Goal: Task Accomplishment & Management: Manage account settings

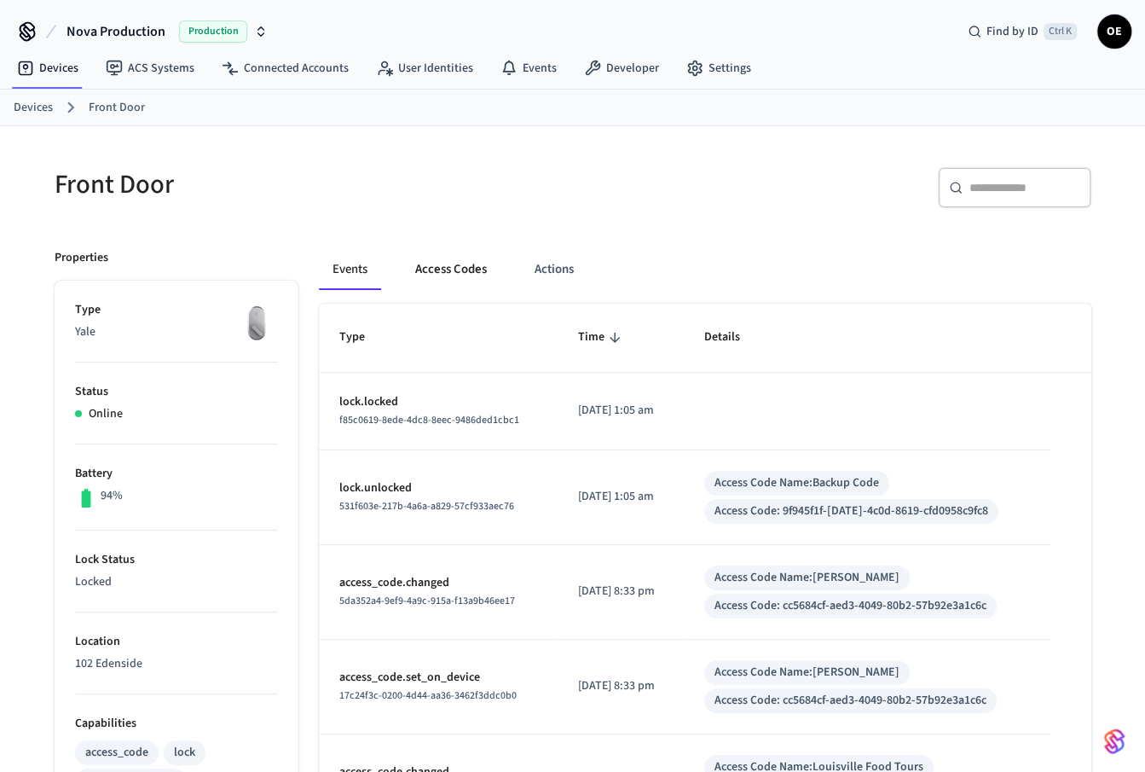
click at [493, 269] on button "Access Codes" at bounding box center [451, 269] width 99 height 41
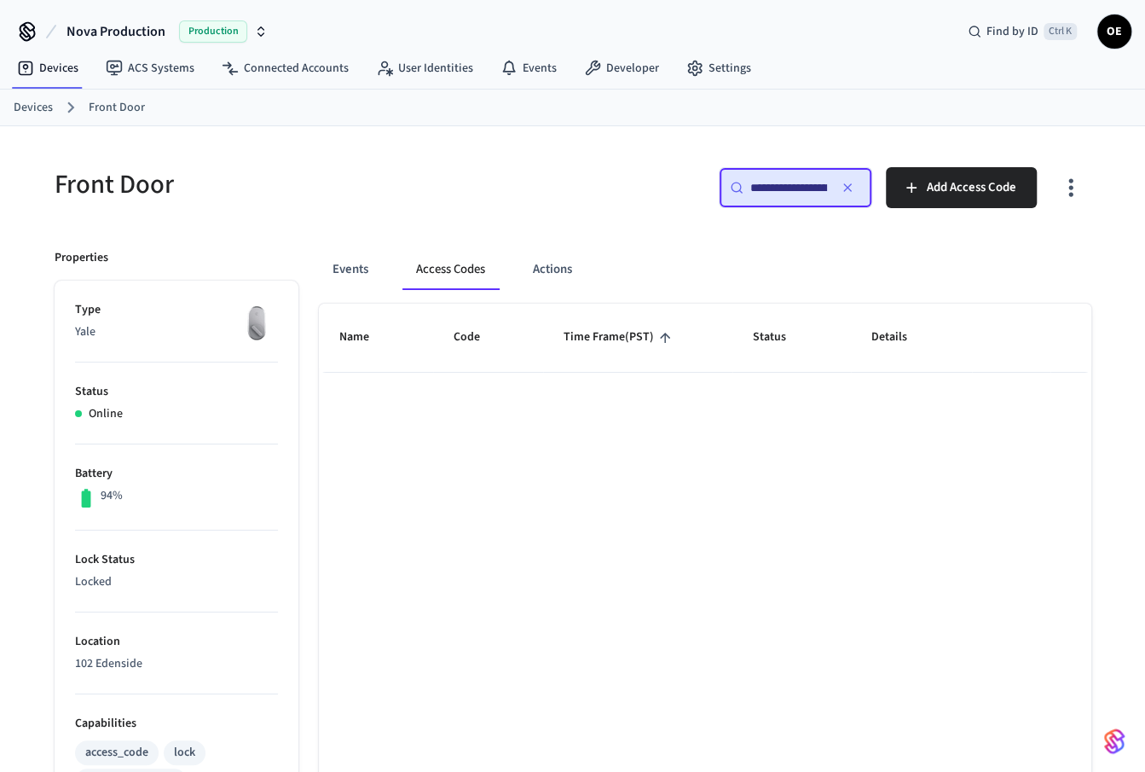
click at [856, 199] on div "**********" at bounding box center [796, 187] width 154 height 41
click at [845, 188] on icon "button" at bounding box center [848, 187] width 7 height 7
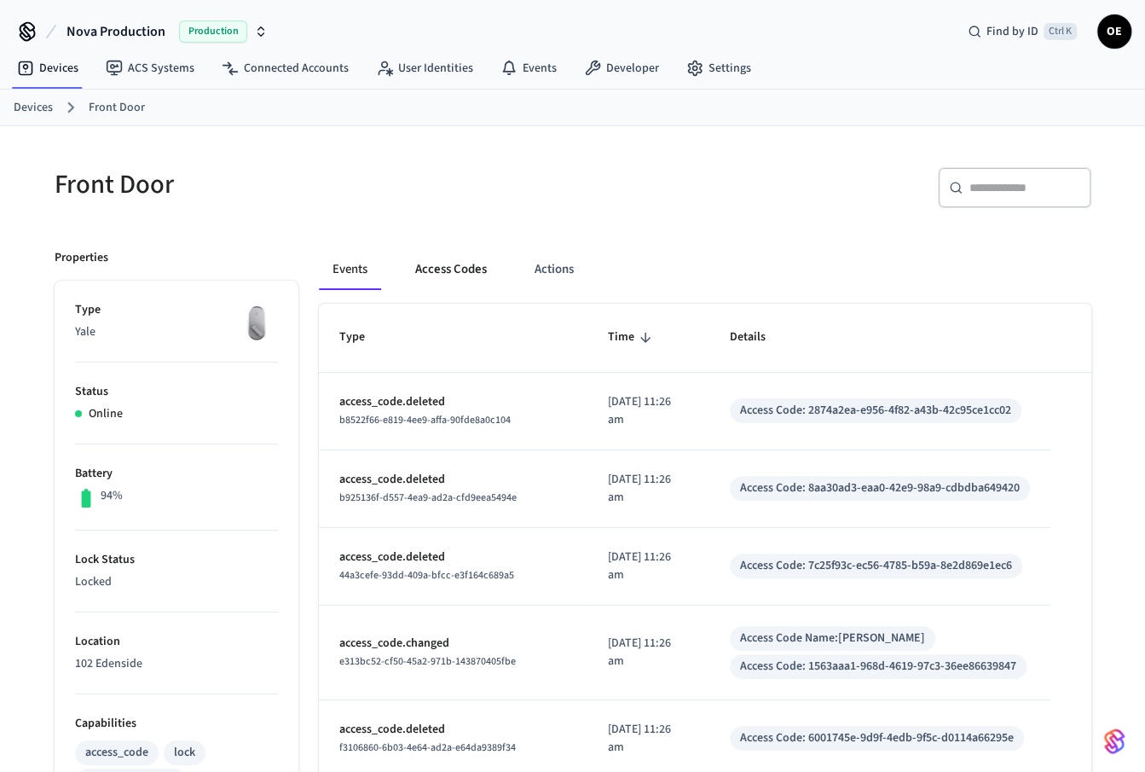
click at [449, 270] on button "Access Codes" at bounding box center [451, 269] width 99 height 41
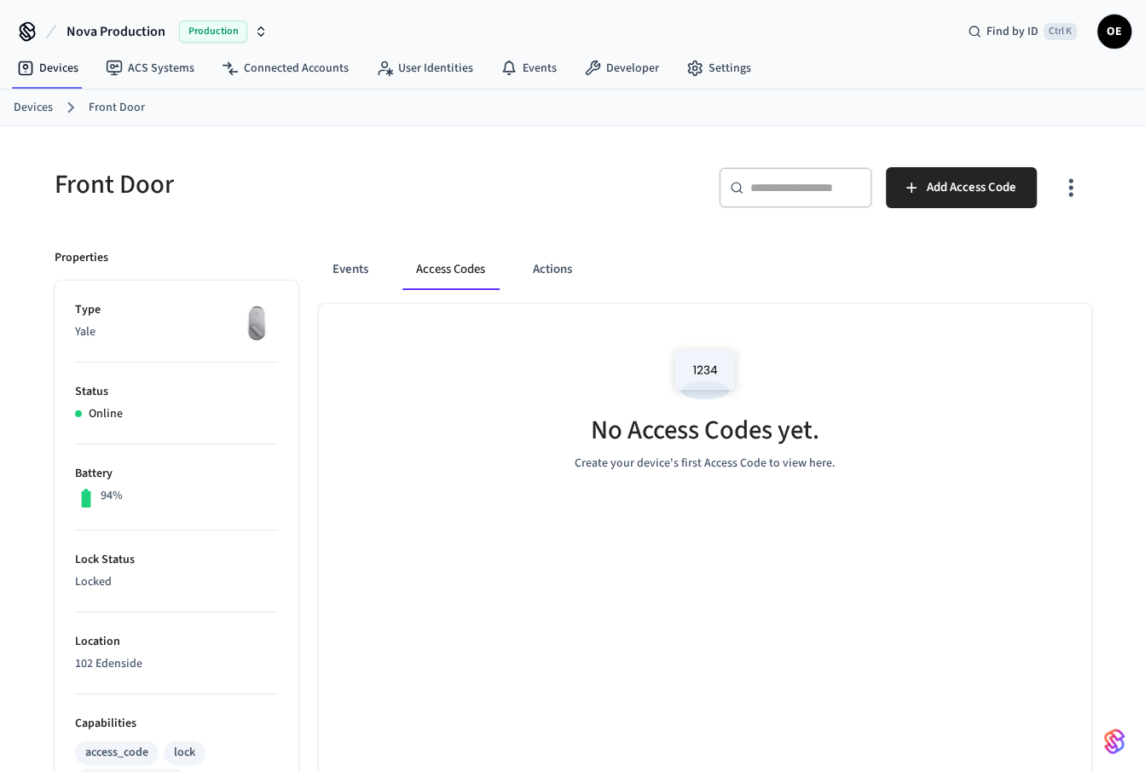
click at [465, 269] on button "Access Codes" at bounding box center [451, 269] width 96 height 41
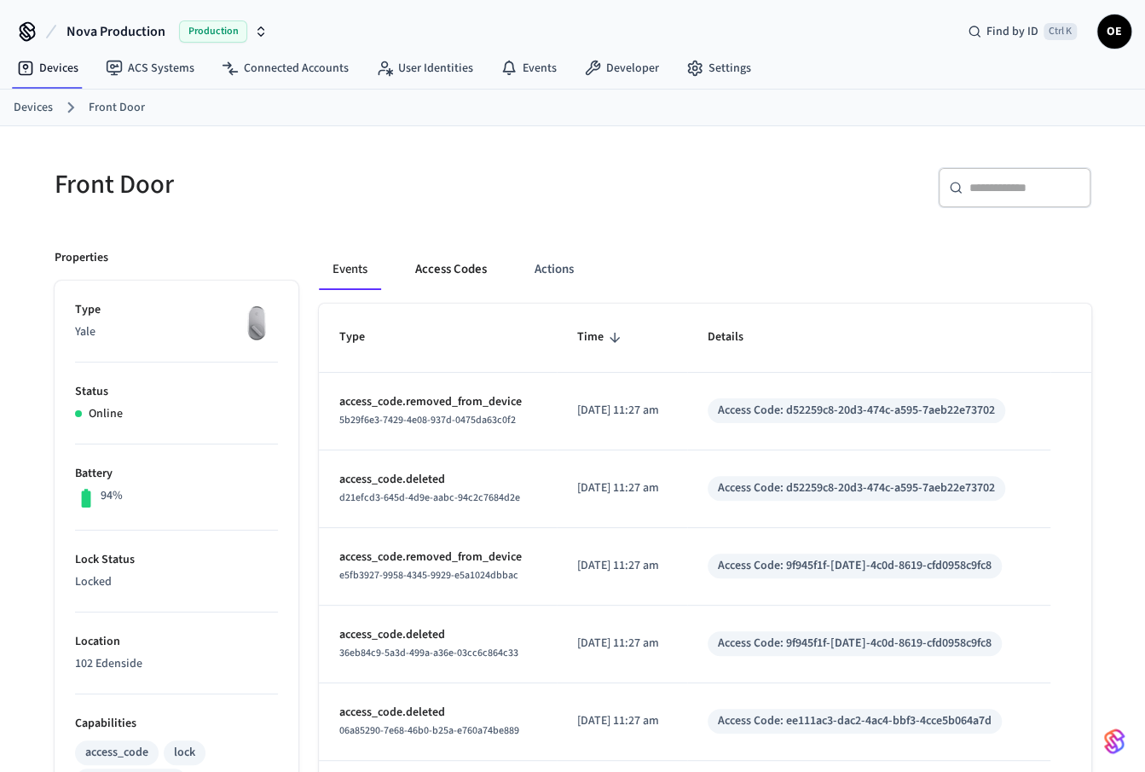
click at [432, 283] on button "Access Codes" at bounding box center [451, 269] width 99 height 41
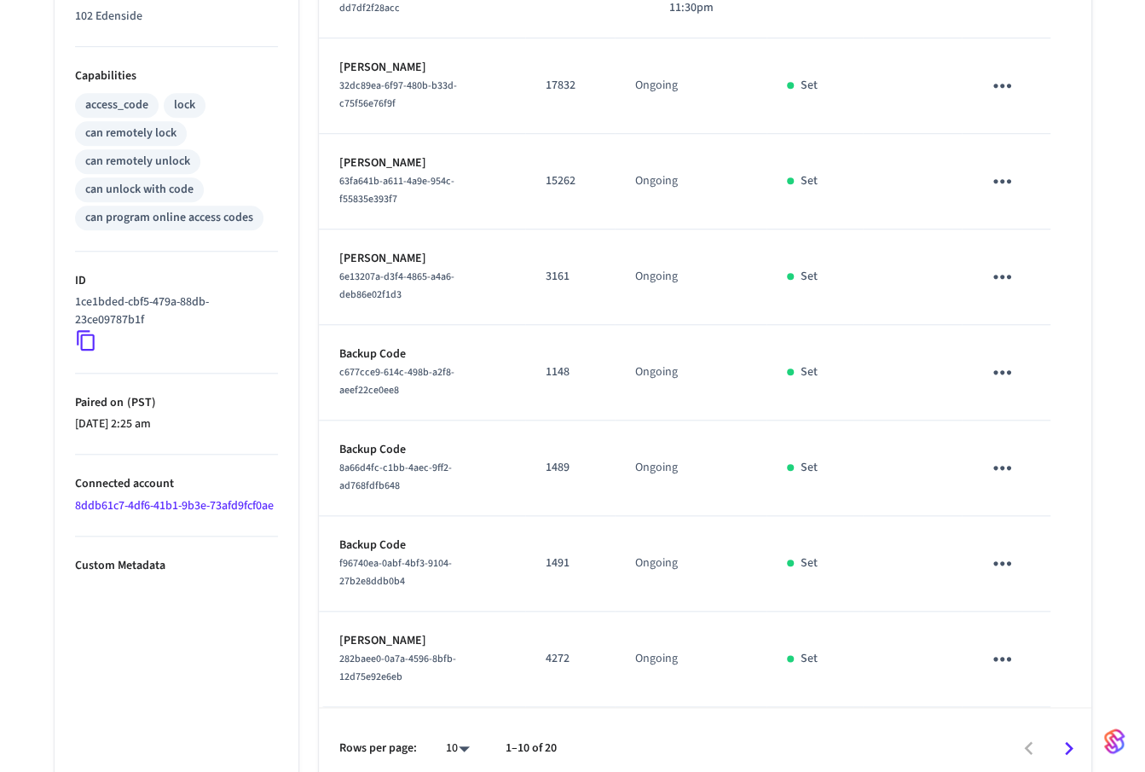
scroll to position [687, 0]
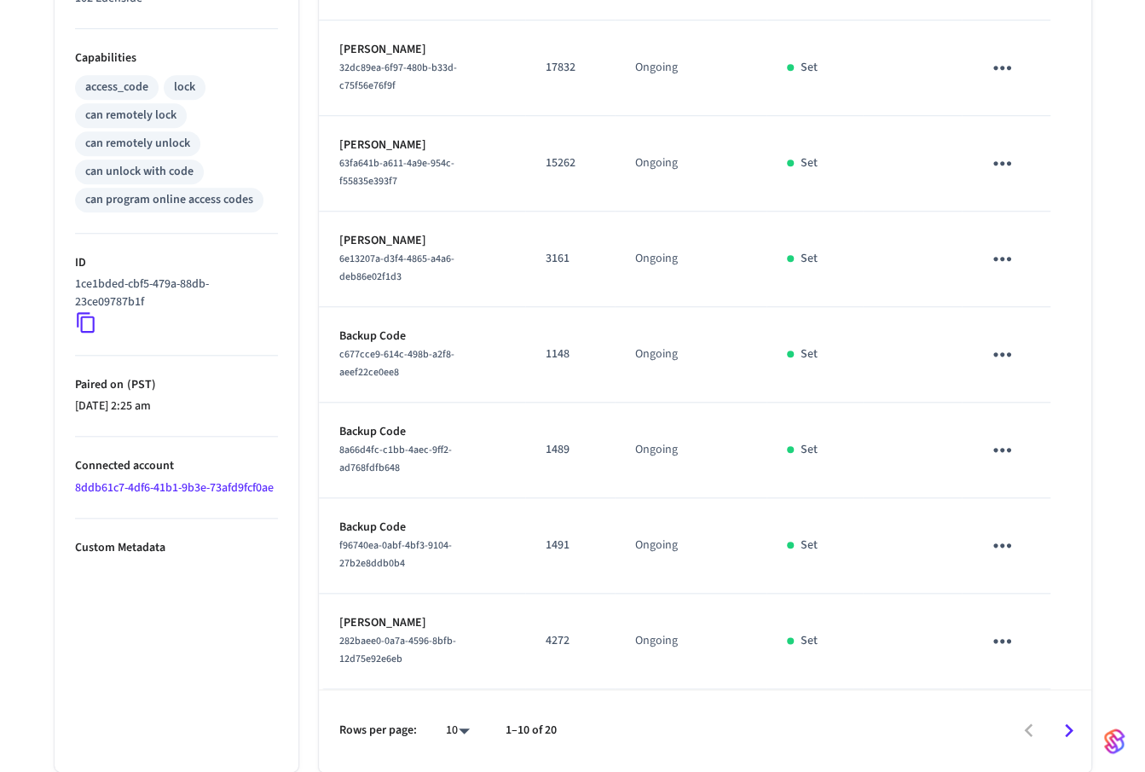
click at [1071, 731] on icon "Go to next page" at bounding box center [1069, 731] width 9 height 14
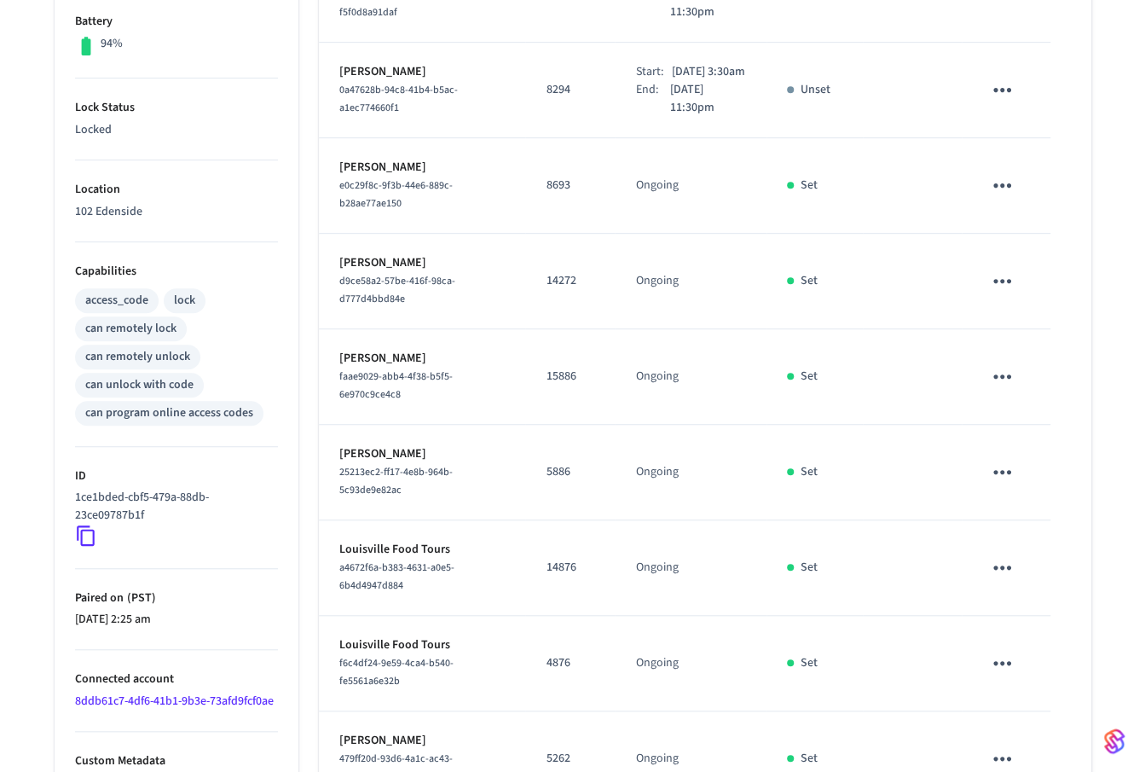
scroll to position [670, 0]
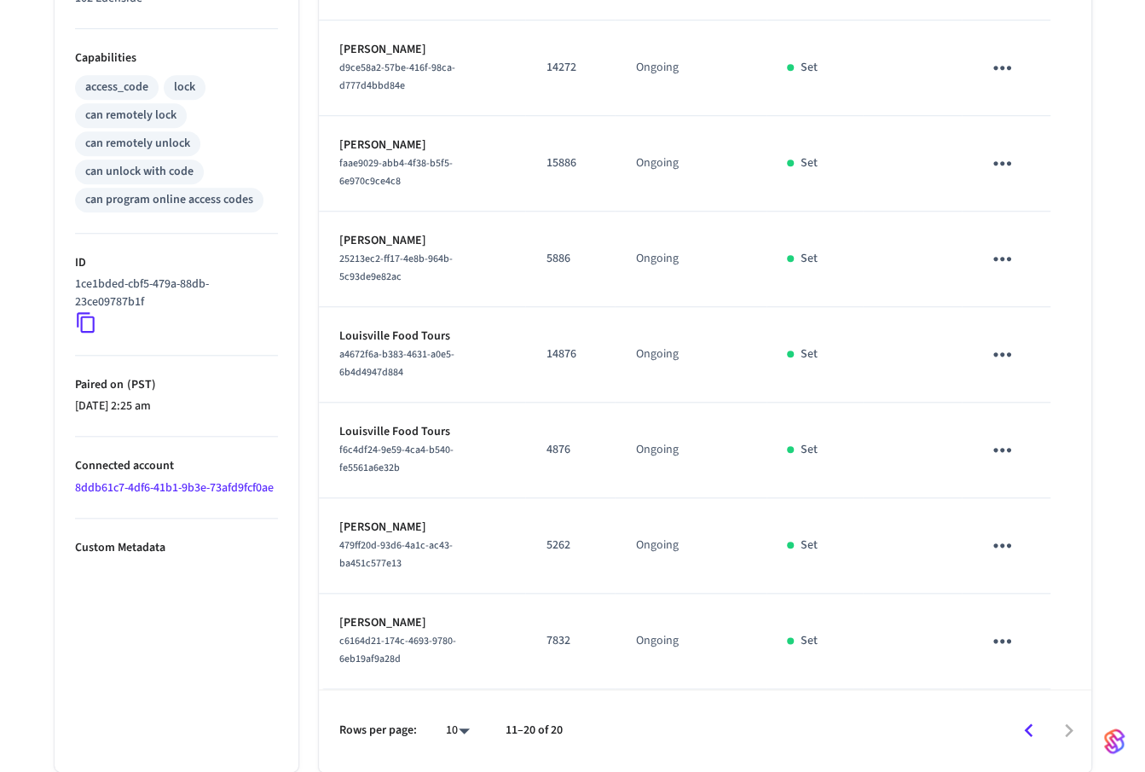
click at [1034, 727] on icon "Go to previous page" at bounding box center [1029, 730] width 26 height 26
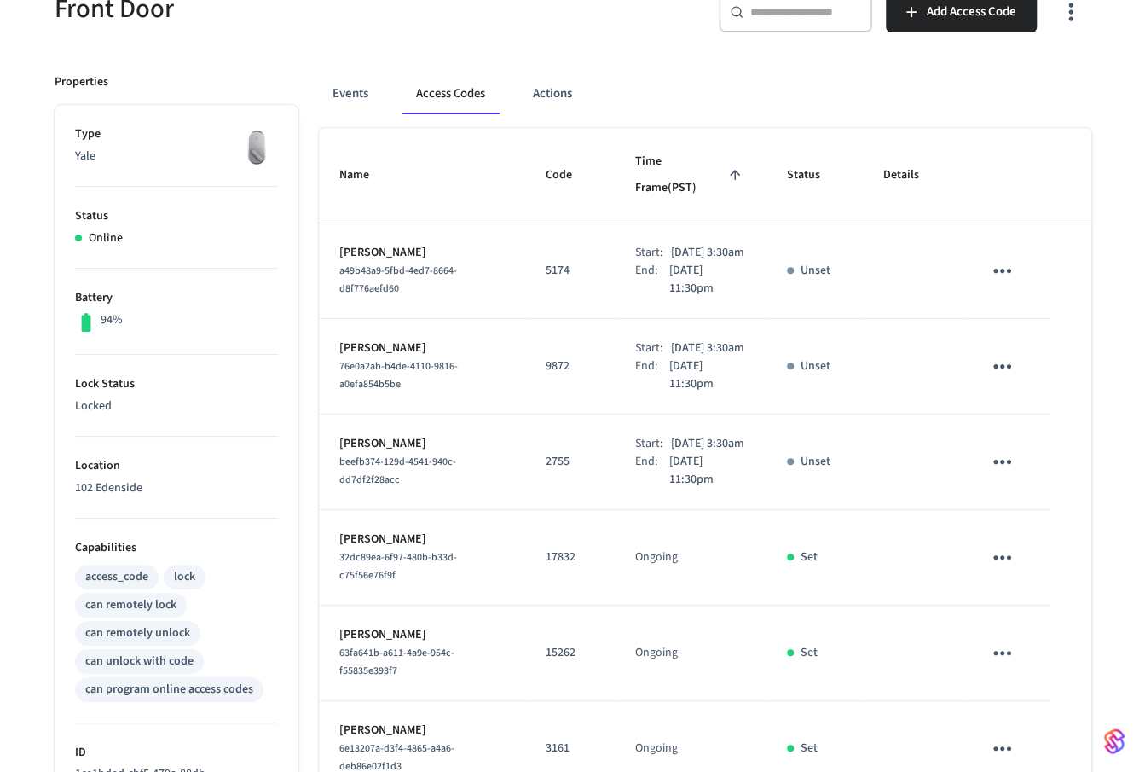
scroll to position [0, 0]
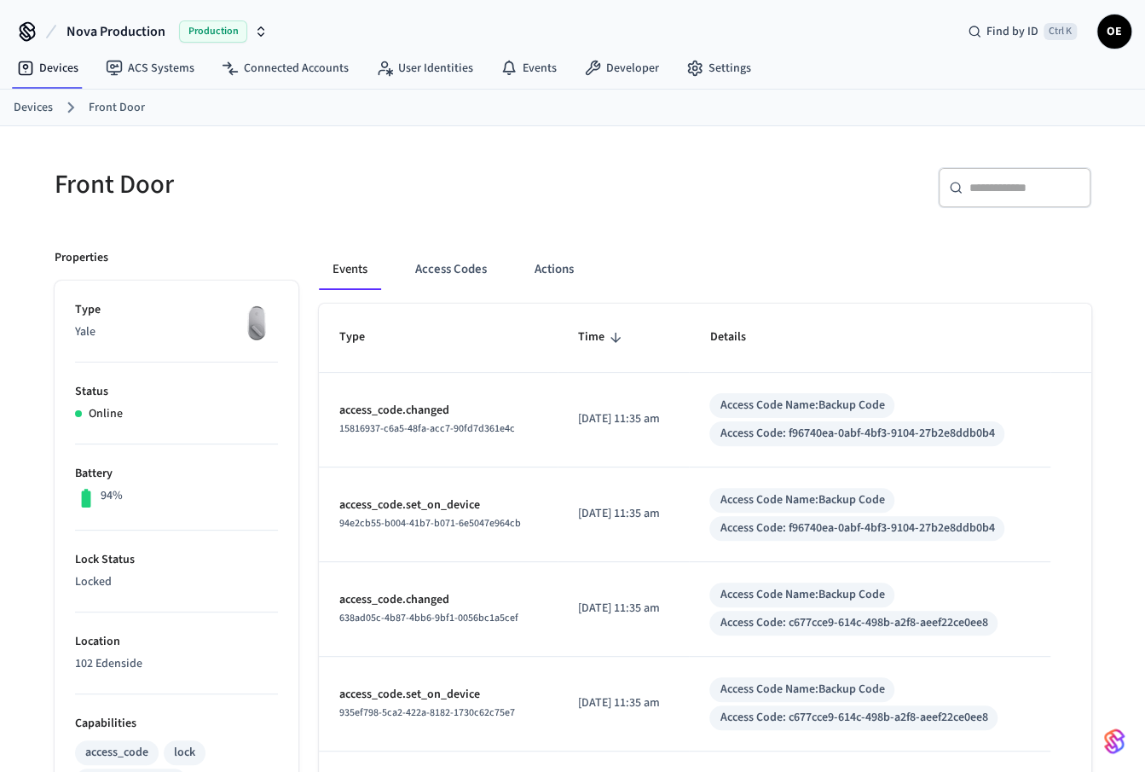
click at [450, 297] on div "Events Access Codes Actions" at bounding box center [705, 276] width 773 height 55
click at [444, 267] on button "Access Codes" at bounding box center [451, 269] width 99 height 41
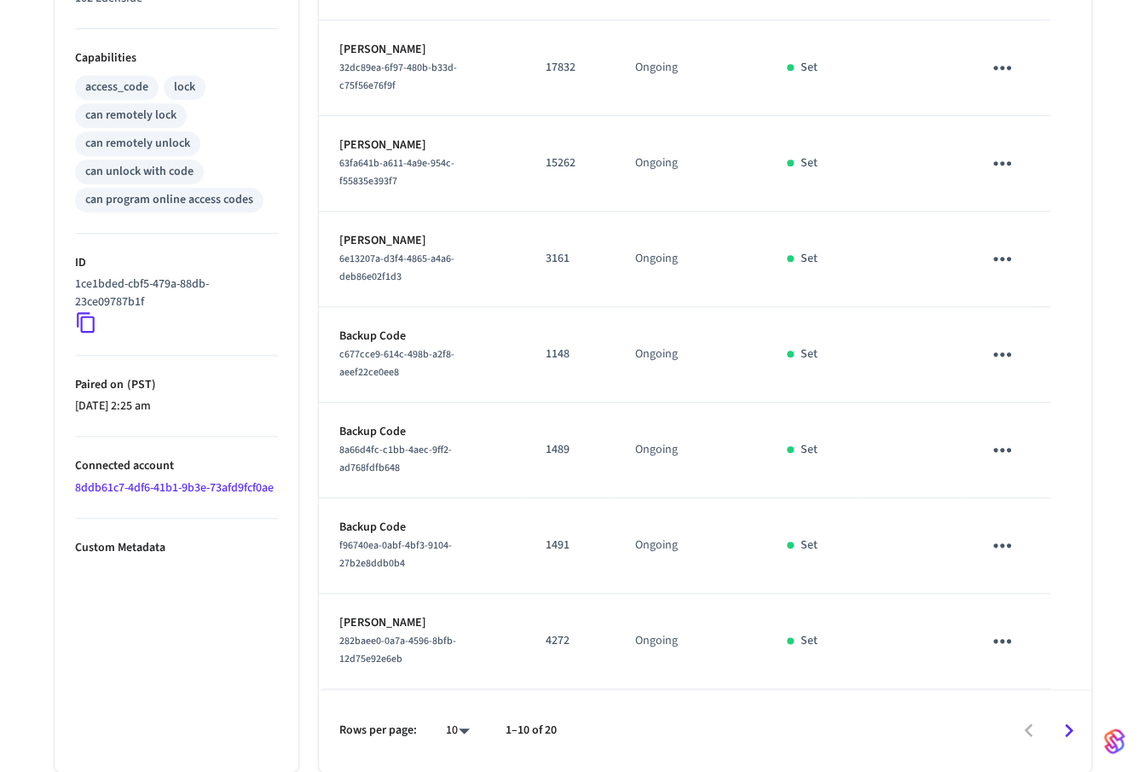
scroll to position [687, 0]
click at [1094, 734] on div "Front Door ​ ​ Add Access Code Properties Type Yale Status Online Battery 94% L…" at bounding box center [573, 126] width 1064 height 1290
click at [1072, 732] on icon "Go to next page" at bounding box center [1069, 731] width 9 height 14
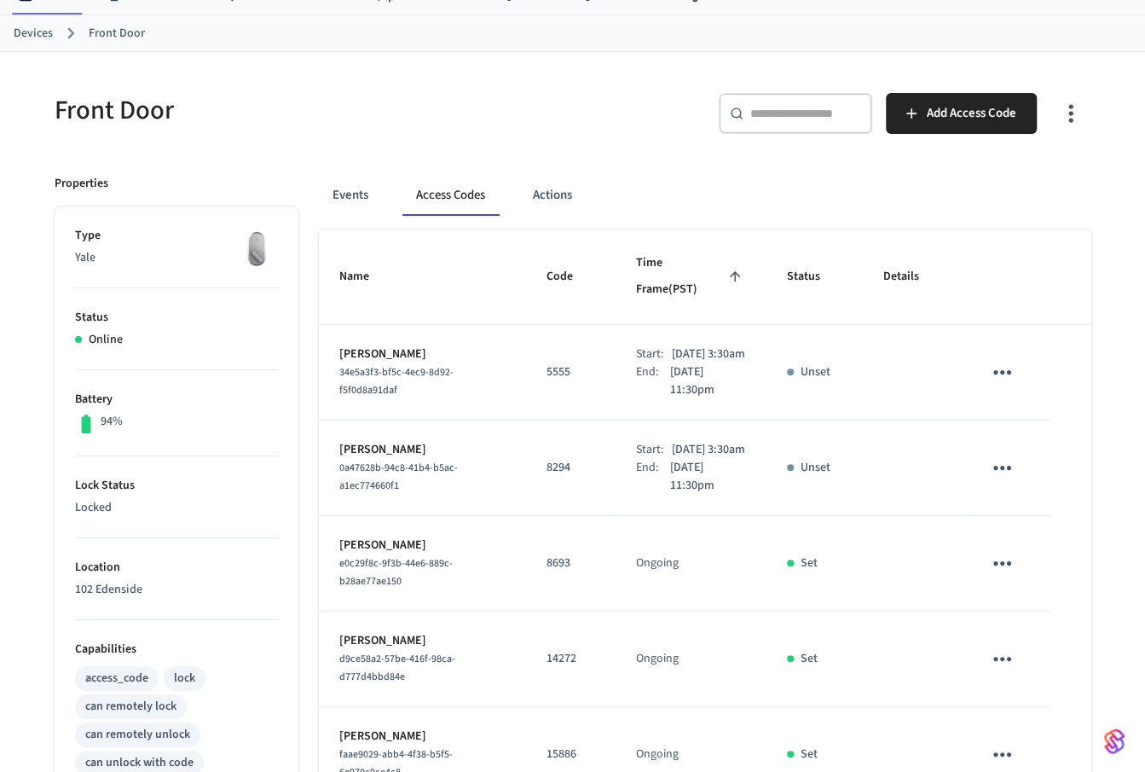
scroll to position [0, 0]
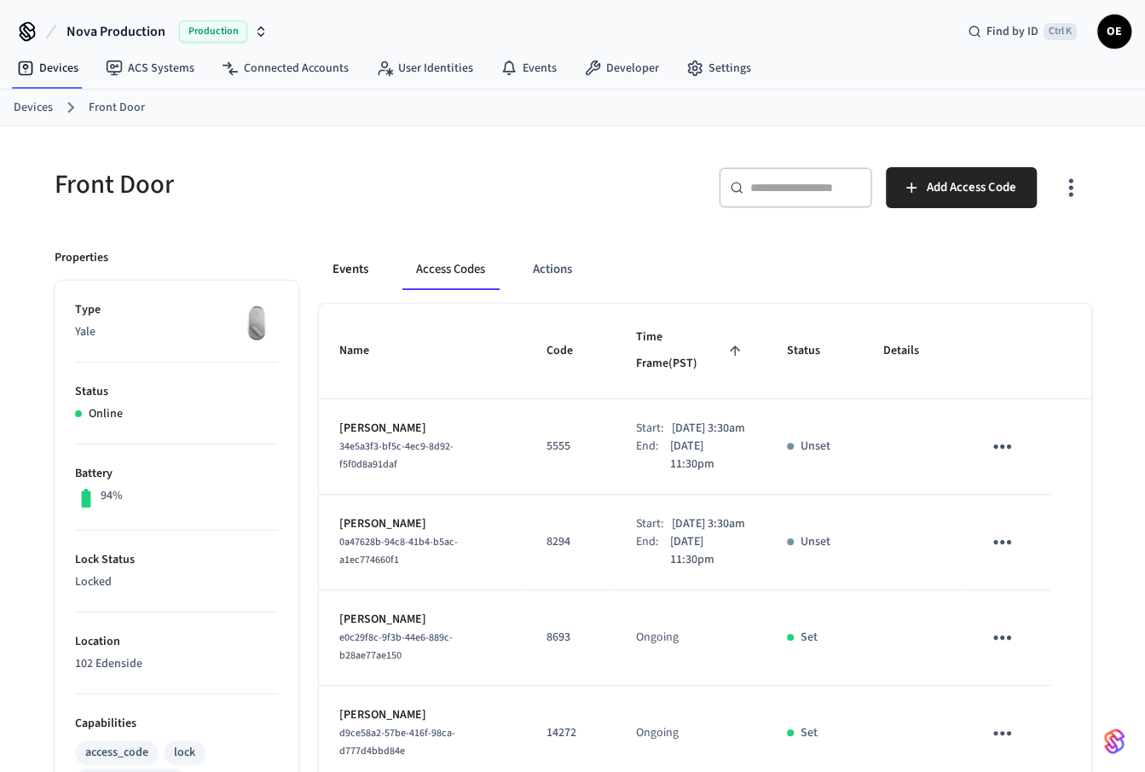
click at [351, 272] on button "Events" at bounding box center [350, 269] width 63 height 41
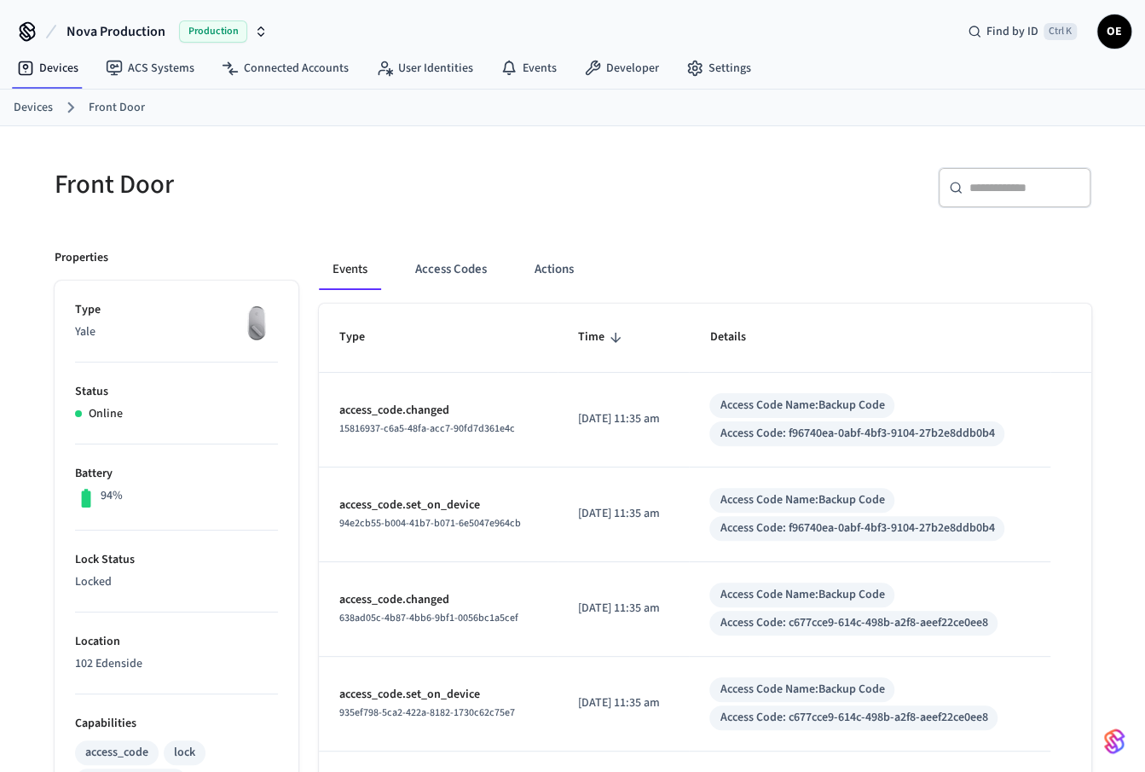
click at [1021, 185] on input "text" at bounding box center [1025, 187] width 111 height 17
paste input "**********"
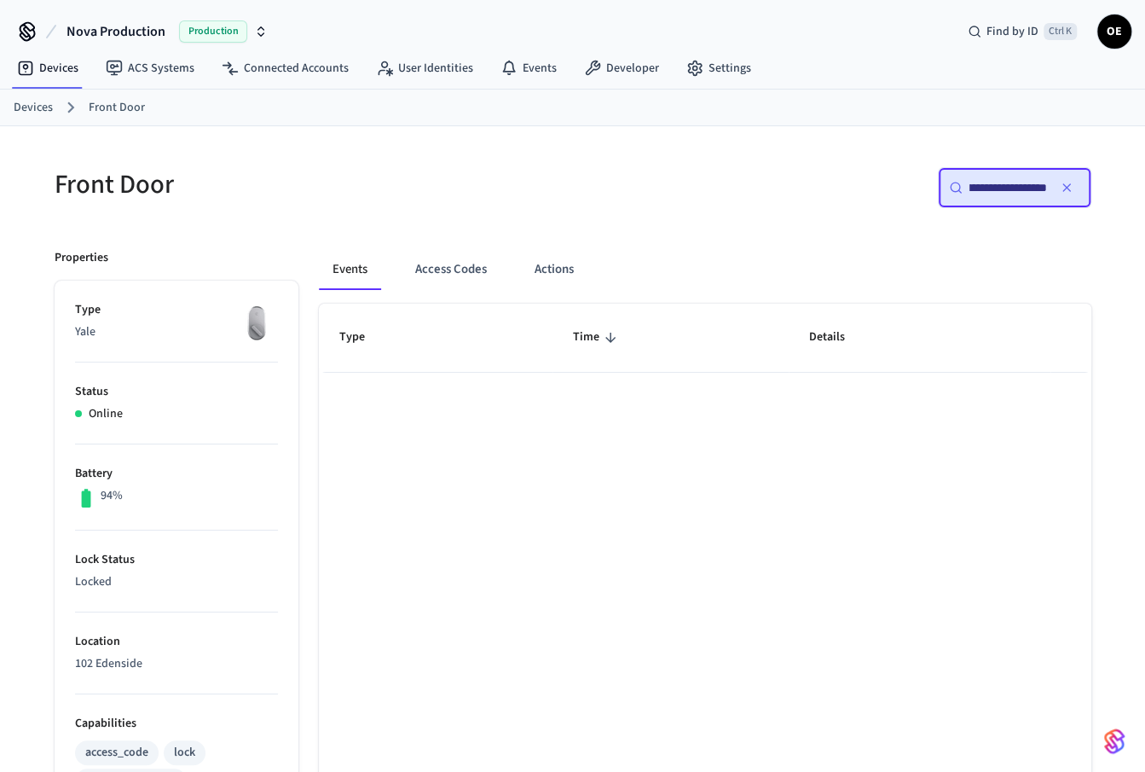
type input "**********"
click at [1070, 188] on icon "button" at bounding box center [1067, 188] width 14 height 14
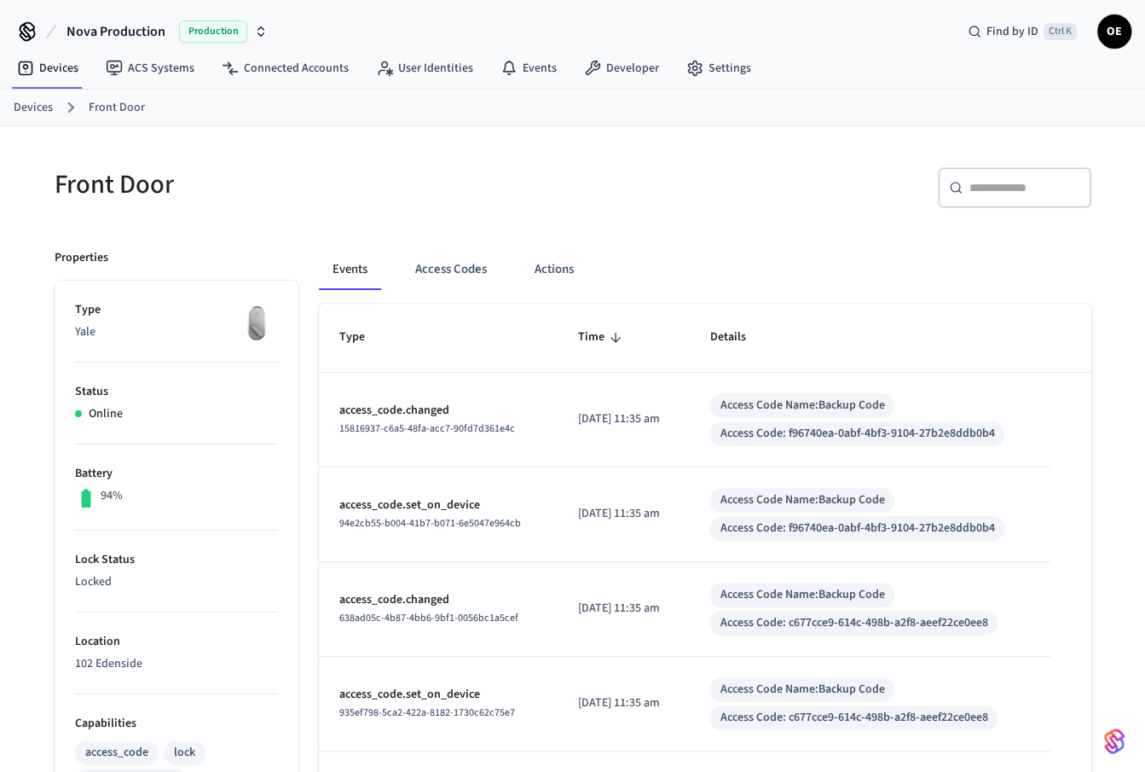
click at [959, 198] on div "​ ​" at bounding box center [1015, 187] width 154 height 41
paste input "**********"
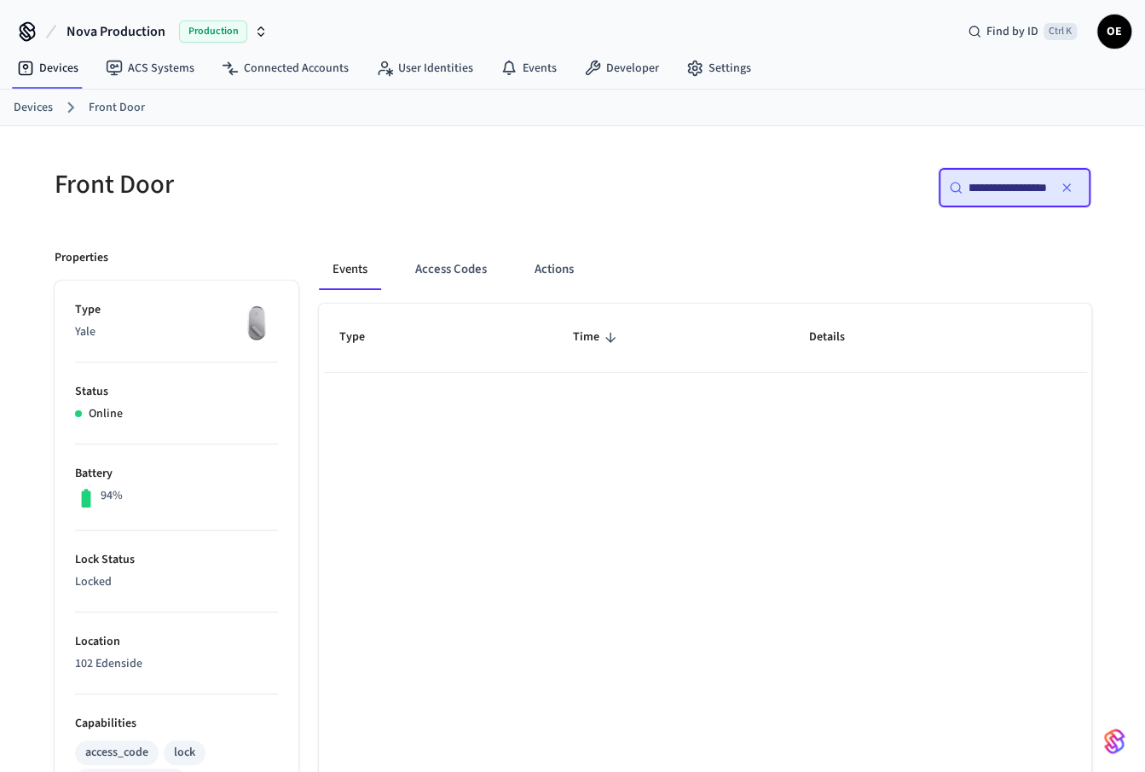
type input "**********"
click at [1070, 181] on icon "button" at bounding box center [1067, 188] width 14 height 14
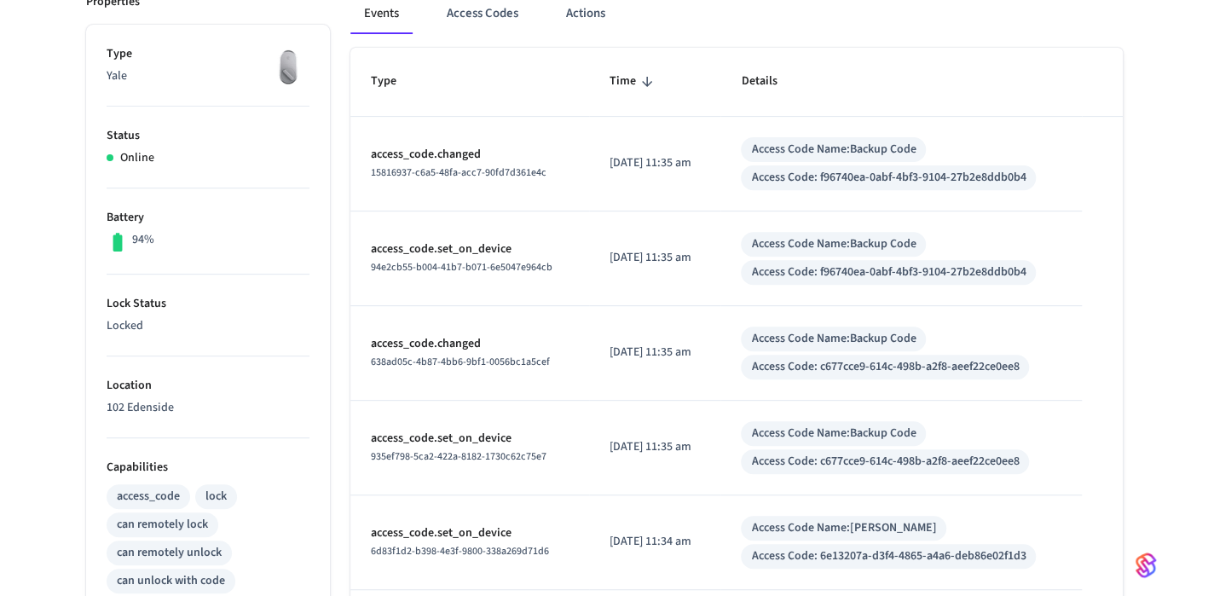
scroll to position [0, 0]
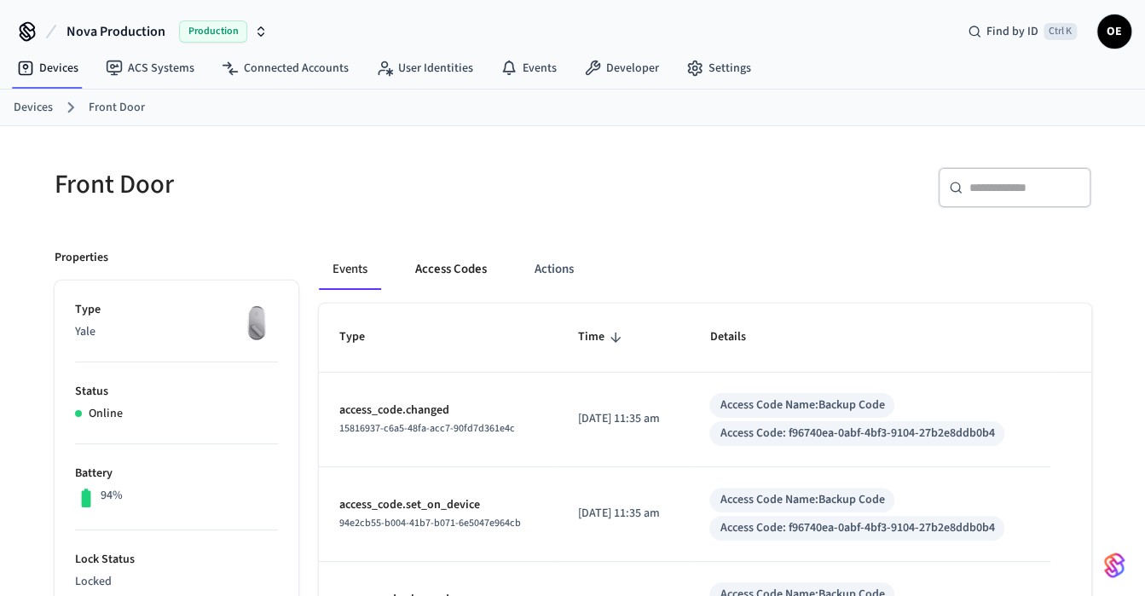
click at [478, 252] on button "Access Codes" at bounding box center [451, 269] width 99 height 41
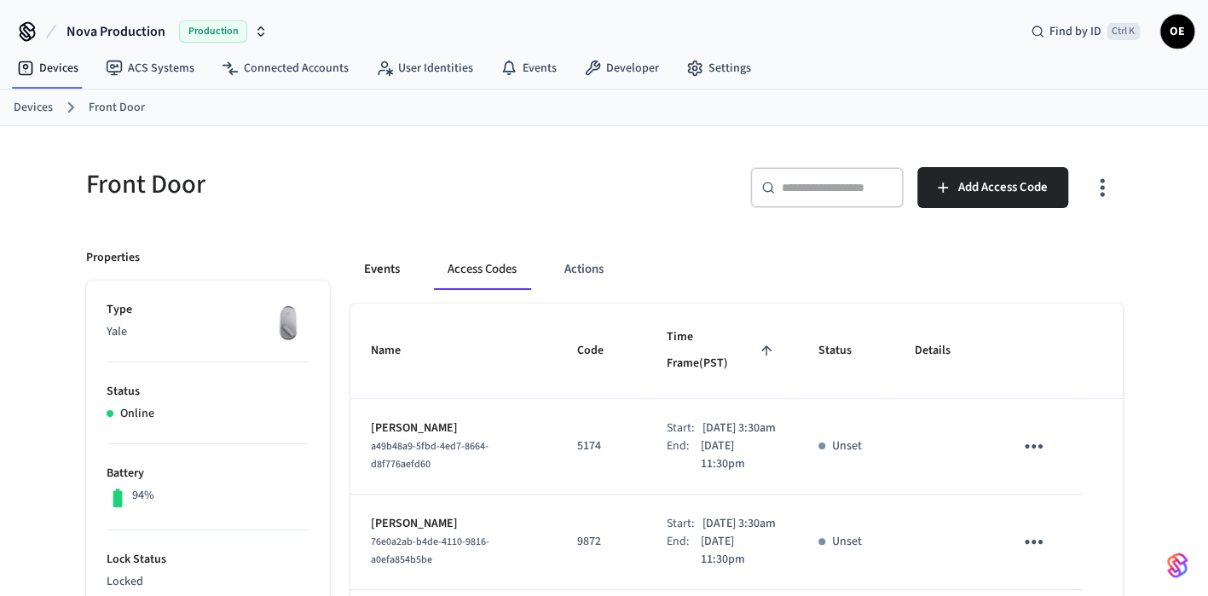
click at [398, 250] on button "Events" at bounding box center [382, 269] width 63 height 41
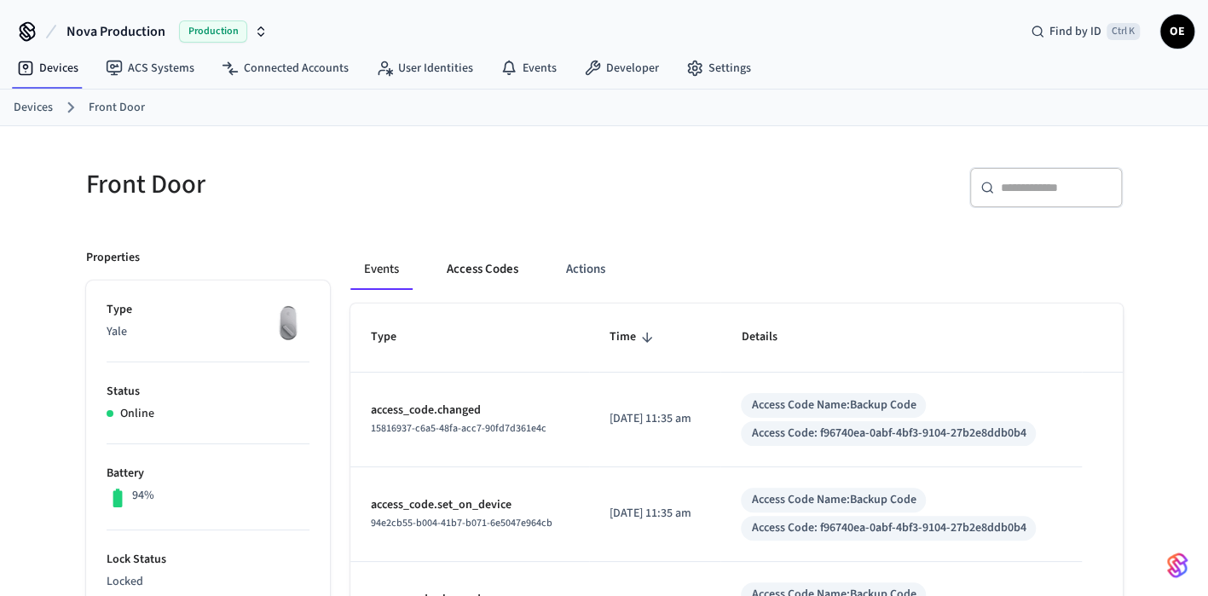
click at [466, 262] on button "Access Codes" at bounding box center [482, 269] width 99 height 41
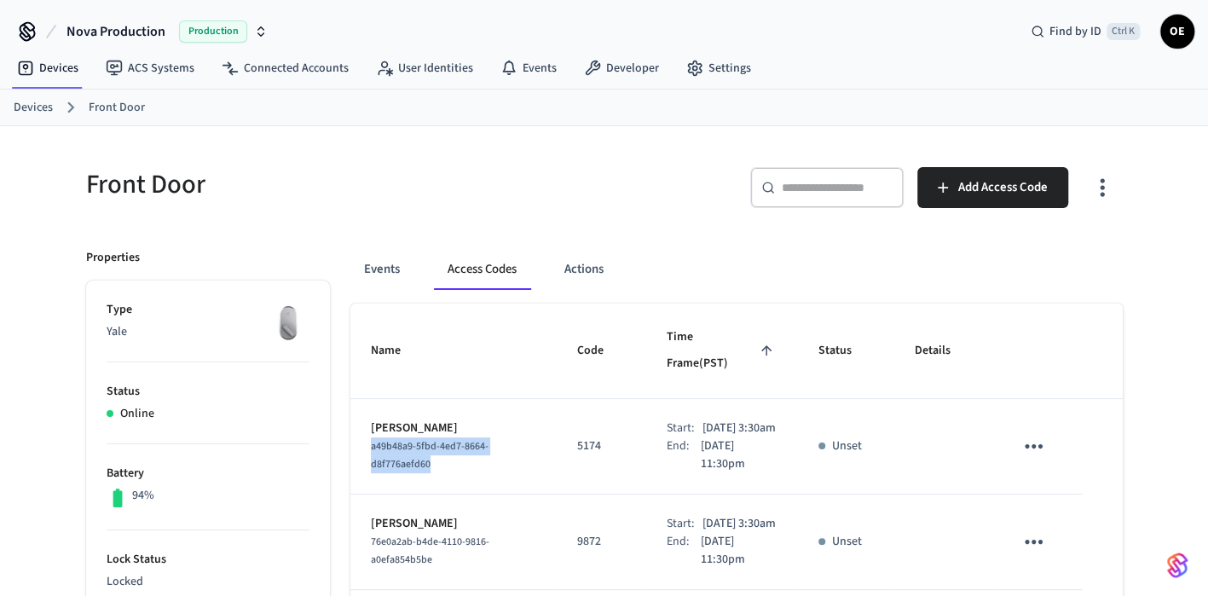
drag, startPoint x: 428, startPoint y: 443, endPoint x: 365, endPoint y: 432, distance: 64.1
click at [365, 432] on td "[PERSON_NAME] a49b48a9-5fbd-4ed7-8664-d8f776aefd60" at bounding box center [454, 447] width 206 height 96
copy span "a49b48a9-5fbd-4ed7-8664-d8f776aefd60"
click at [816, 187] on input "text" at bounding box center [837, 187] width 111 height 17
click at [368, 286] on button "Events" at bounding box center [382, 269] width 63 height 41
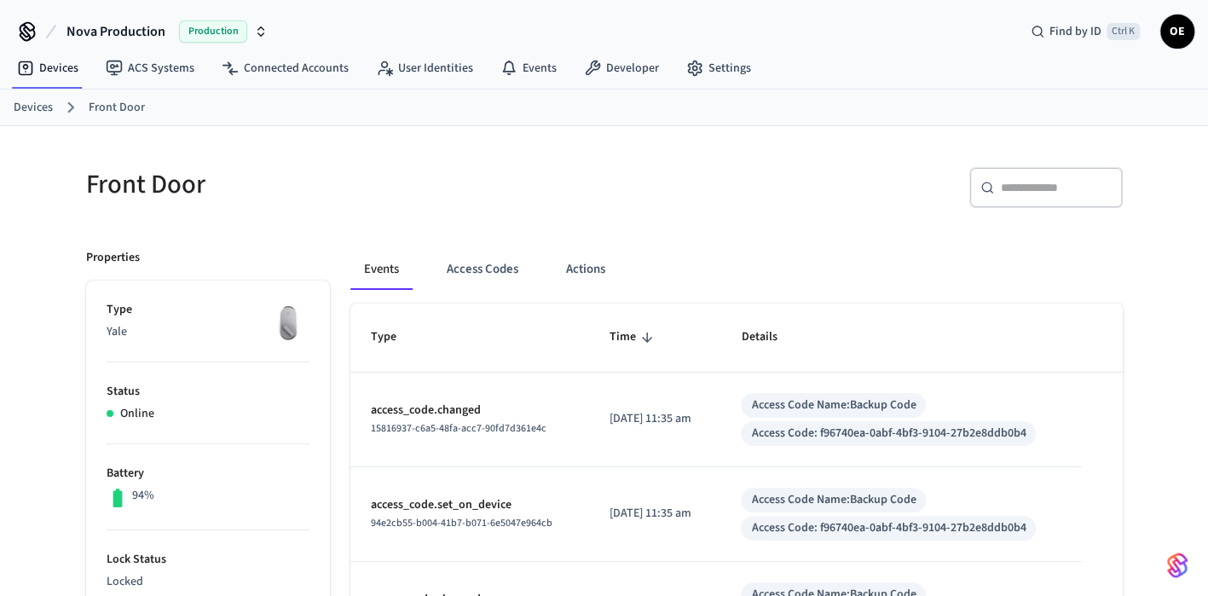
click at [377, 264] on button "Events" at bounding box center [382, 269] width 62 height 41
click at [1087, 199] on div "​ ​" at bounding box center [1047, 187] width 154 height 41
paste input "**********"
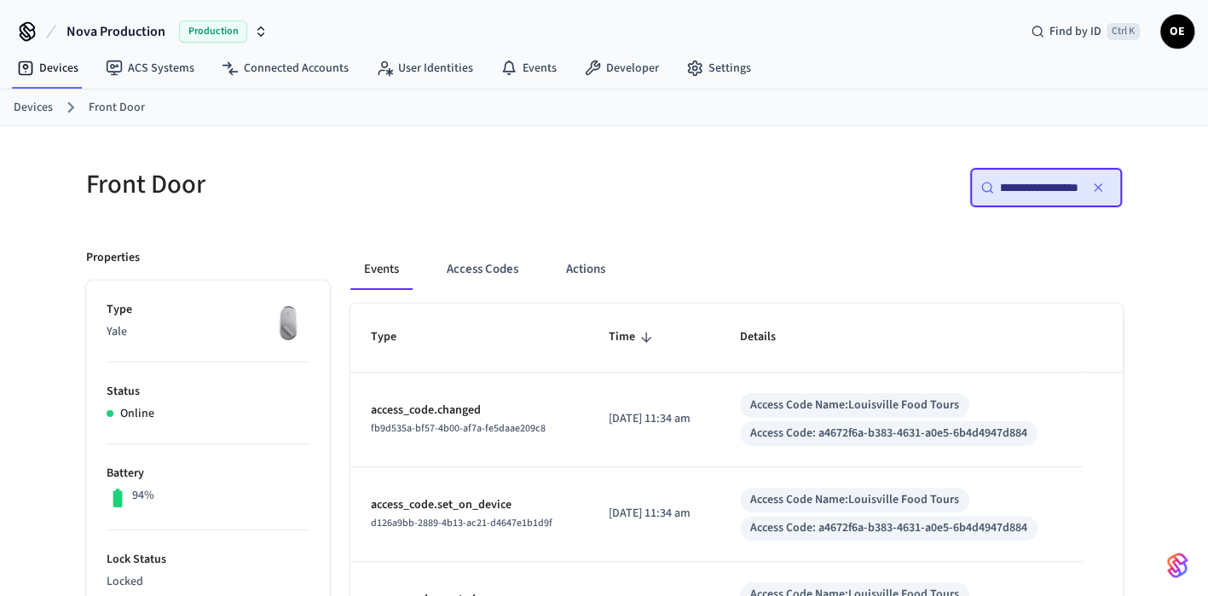
type input "**********"
click at [1097, 195] on button "button" at bounding box center [1098, 187] width 27 height 27
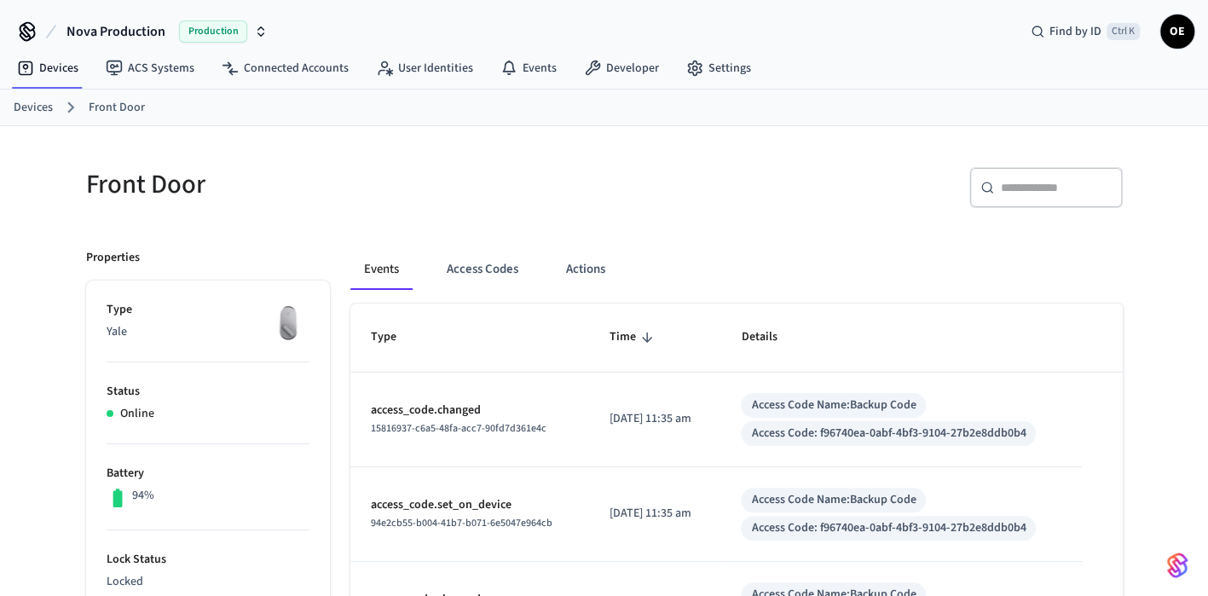
click at [984, 186] on icon at bounding box center [988, 188] width 14 height 14
click at [1013, 205] on div "​ ​" at bounding box center [1047, 194] width 154 height 55
click at [1028, 190] on input "text" at bounding box center [1057, 187] width 112 height 17
paste input "**********"
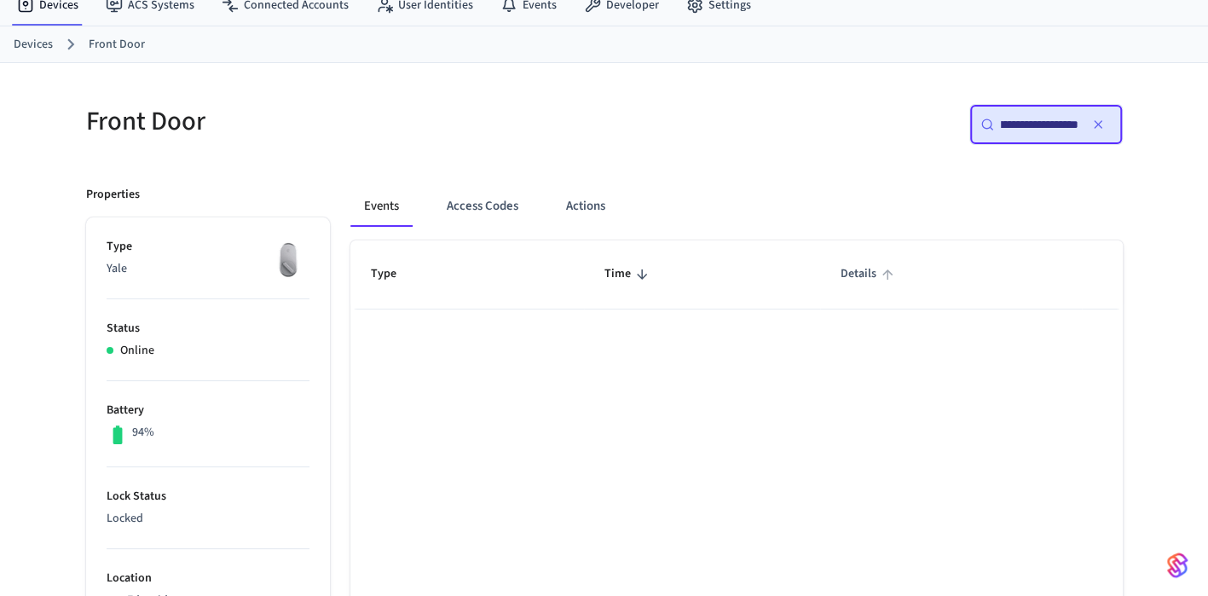
scroll to position [85, 0]
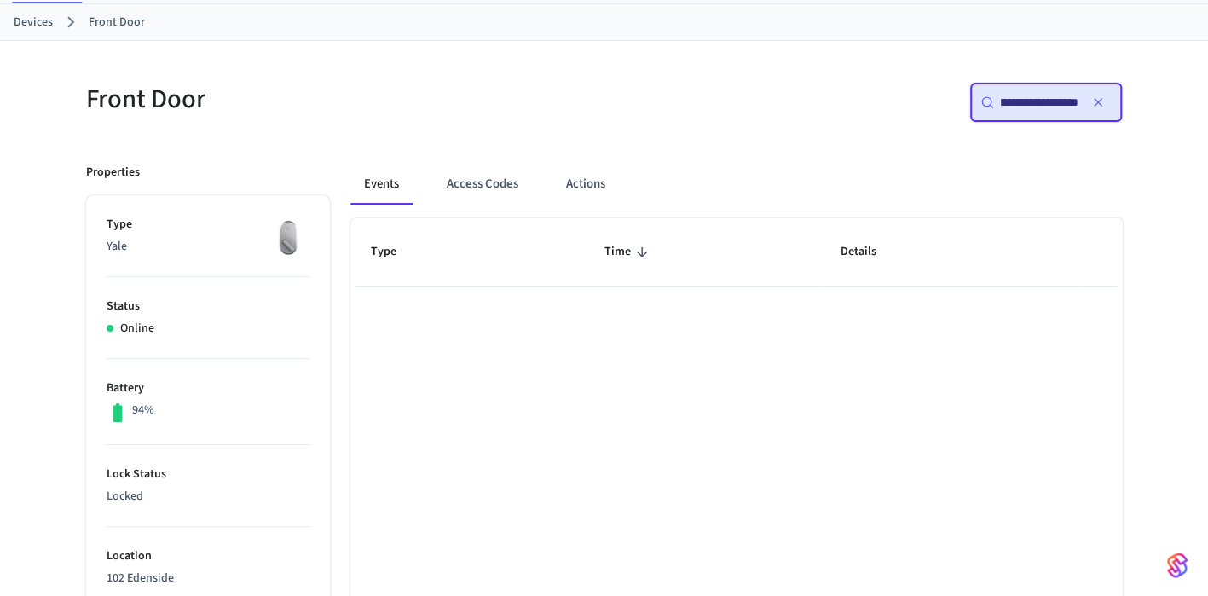
type input "**********"
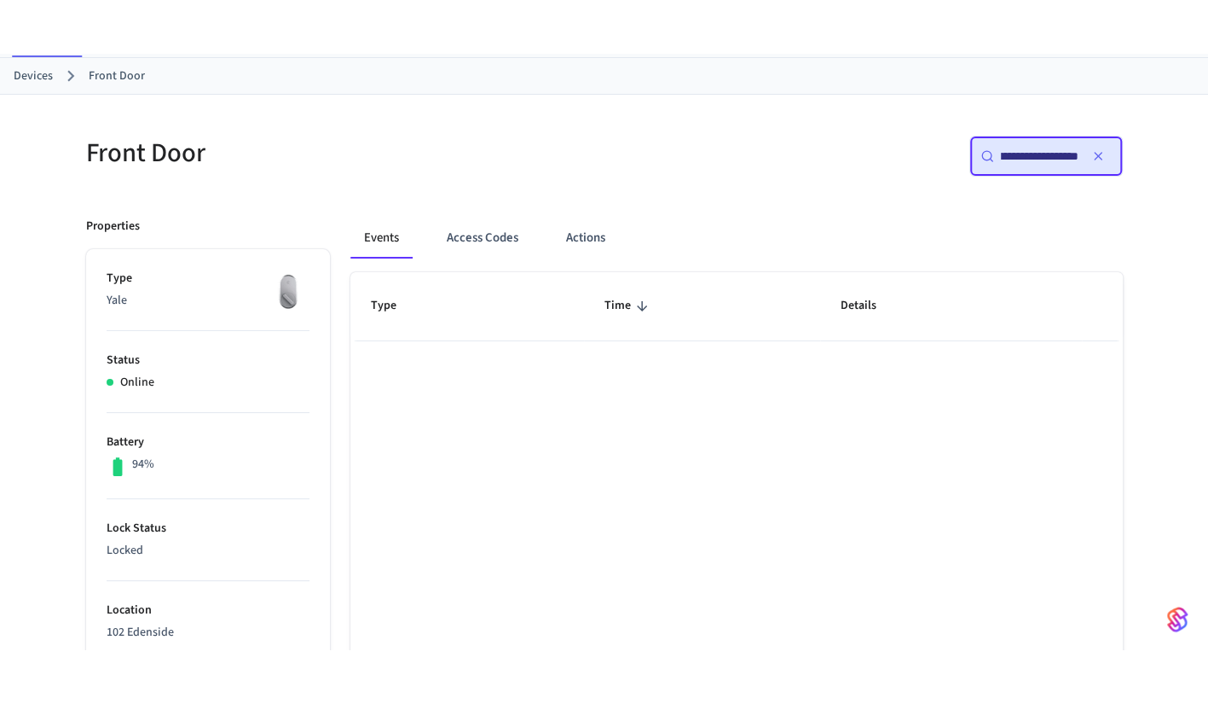
scroll to position [0, 0]
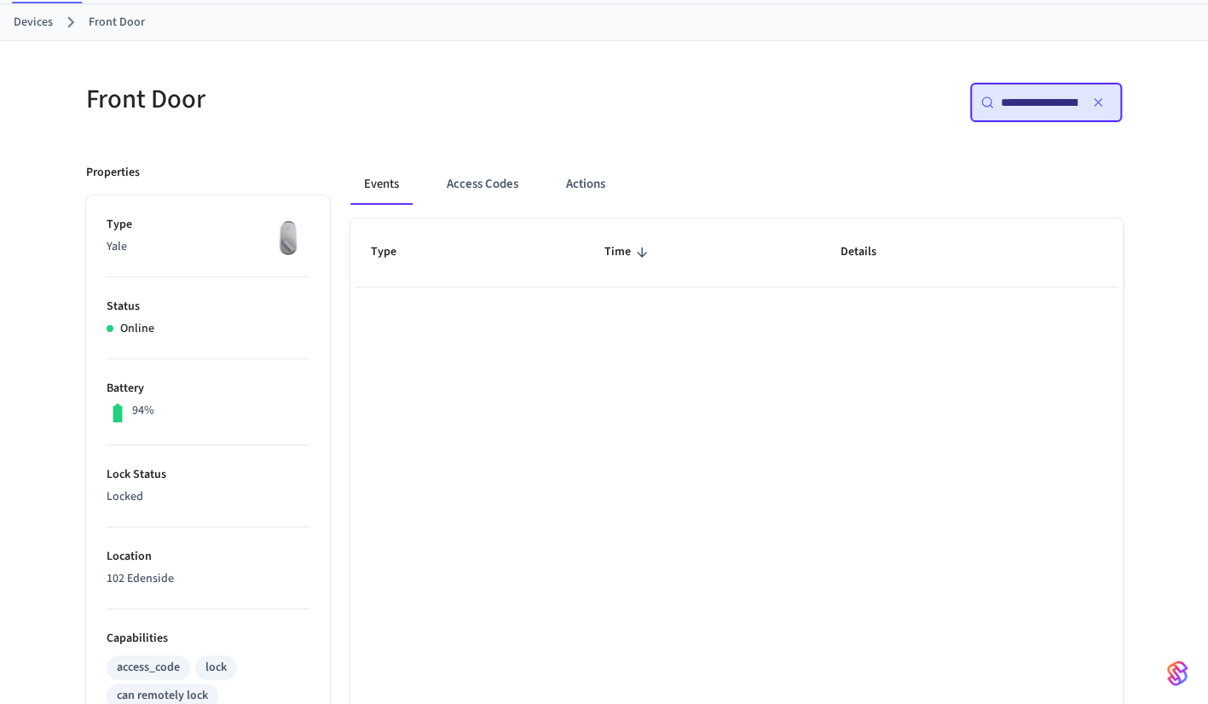
click at [714, 18] on ol "Devices Front Door" at bounding box center [611, 22] width 1195 height 22
